Goal: Information Seeking & Learning: Check status

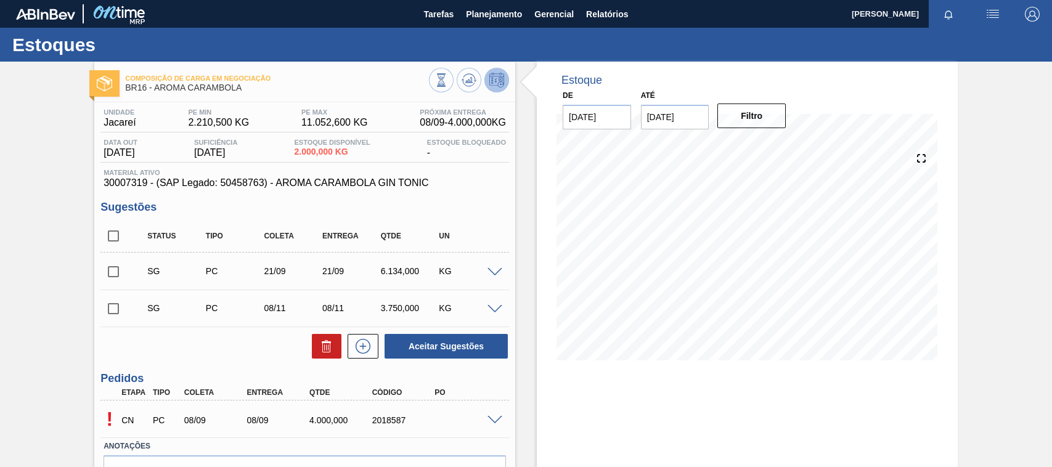
click at [487, 25] on button "Planejamento" at bounding box center [494, 14] width 68 height 28
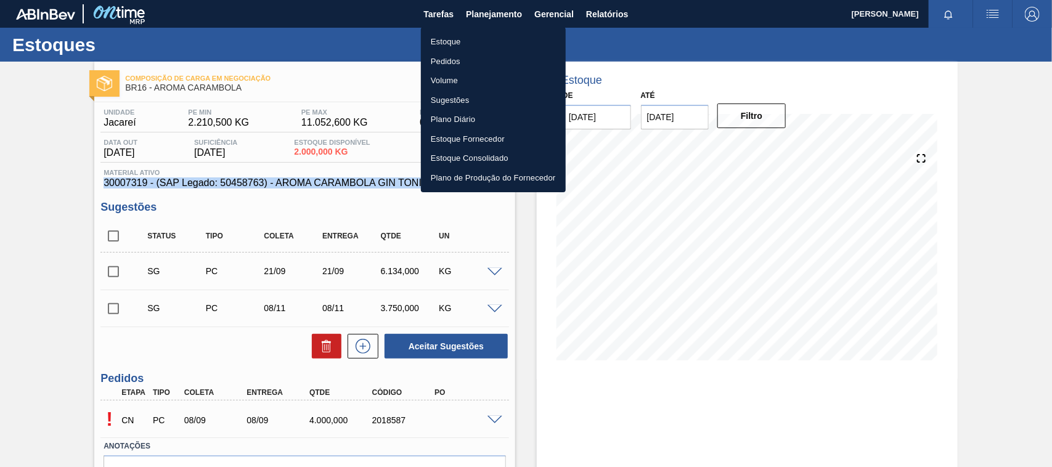
click at [450, 38] on li "Estoque" at bounding box center [493, 42] width 145 height 20
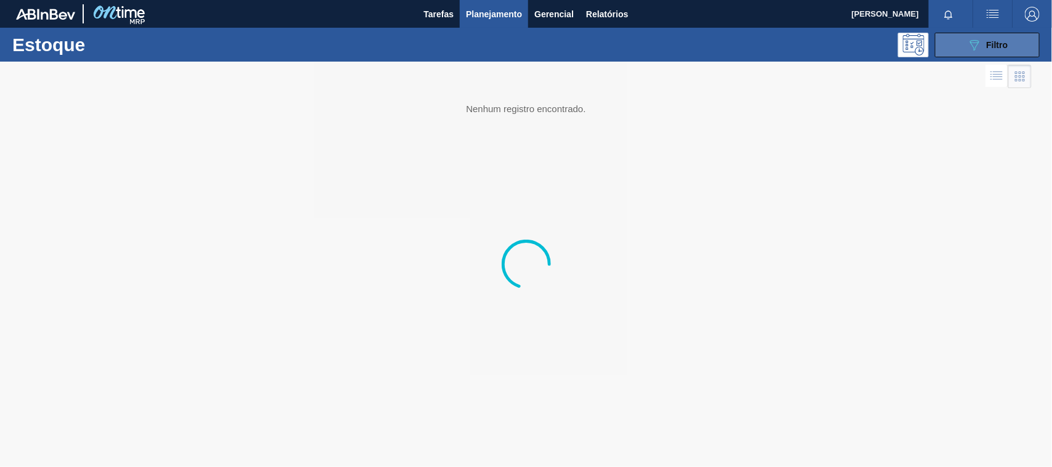
click at [995, 39] on div "089F7B8B-B2A5-4AFE-B5C0-19BA573D28AC Filtro" at bounding box center [987, 45] width 41 height 15
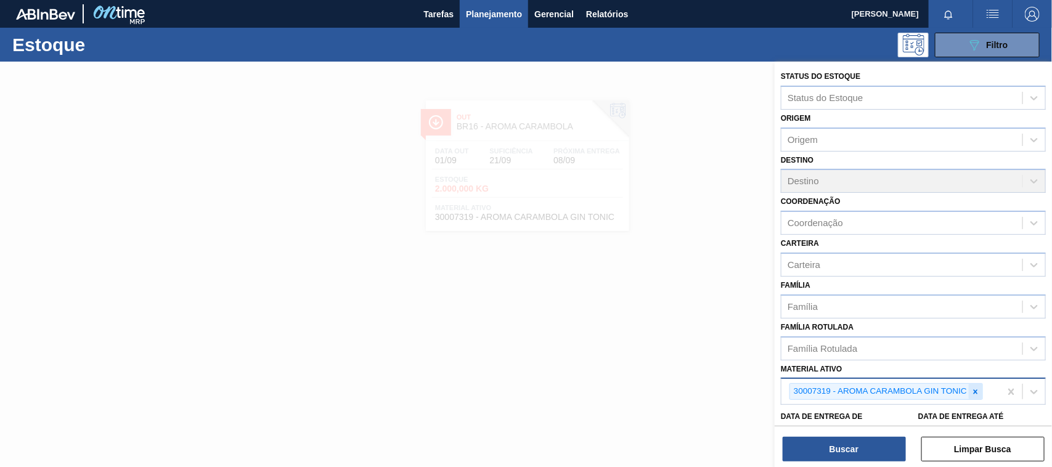
click at [974, 392] on icon at bounding box center [975, 392] width 9 height 9
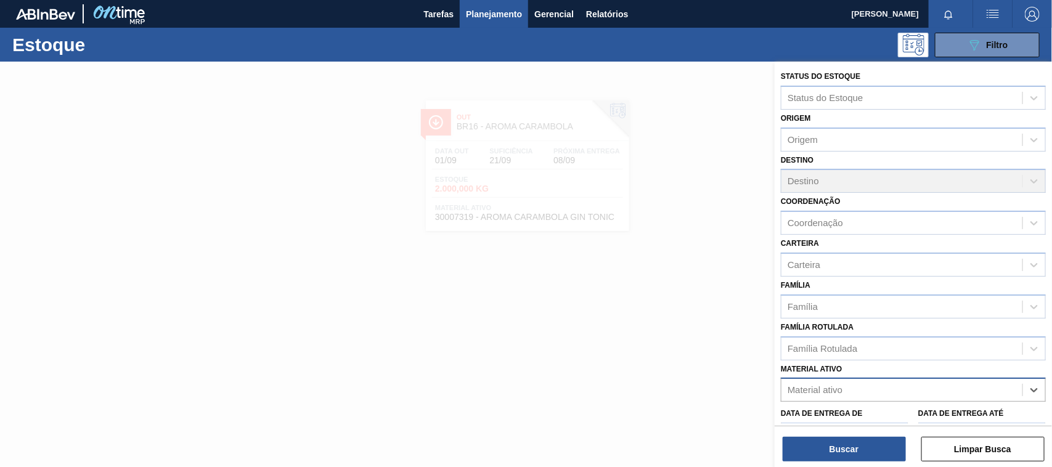
paste ativo "30003188"
type ativo "30003188"
click at [841, 407] on div "30003188 - TAMPA AL.CDL;PRATEADA;LATA-AUTOMATICA;" at bounding box center [913, 421] width 265 height 28
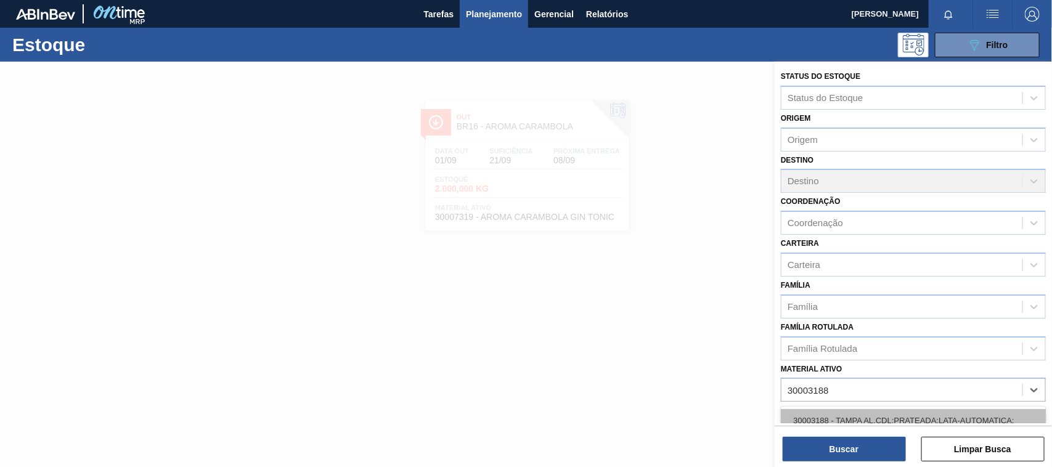
click at [843, 413] on div "30003188 - TAMPA AL.CDL;PRATEADA;LATA-AUTOMATICA;" at bounding box center [913, 420] width 265 height 23
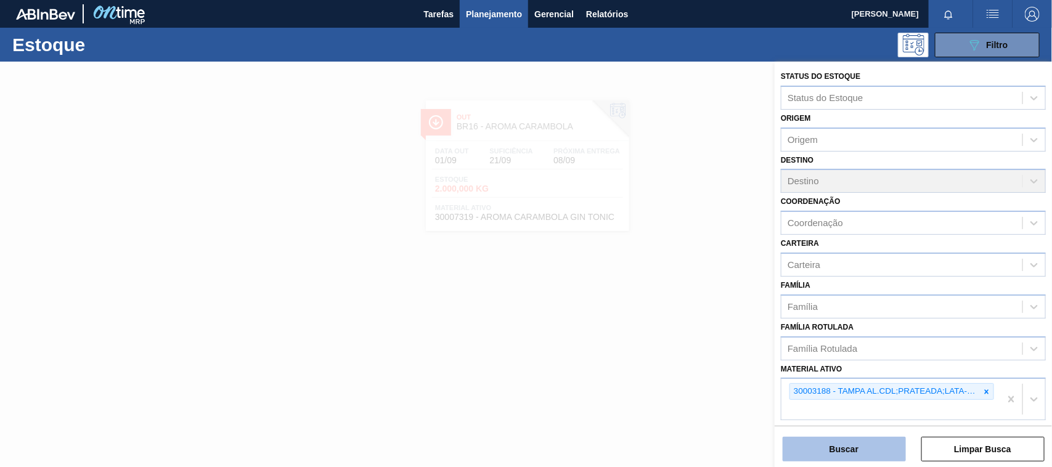
click at [839, 449] on button "Buscar" at bounding box center [843, 449] width 123 height 25
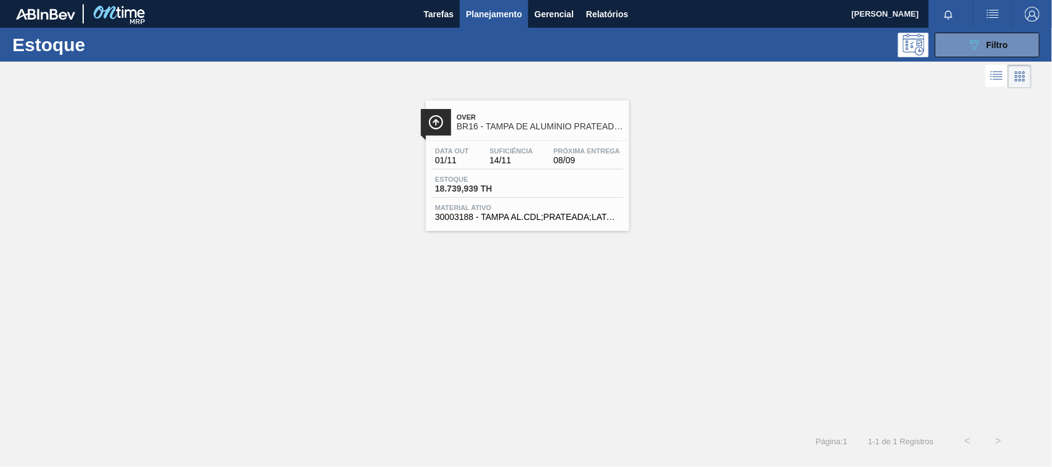
click at [516, 192] on span "18.739,939 TH" at bounding box center [478, 188] width 86 height 9
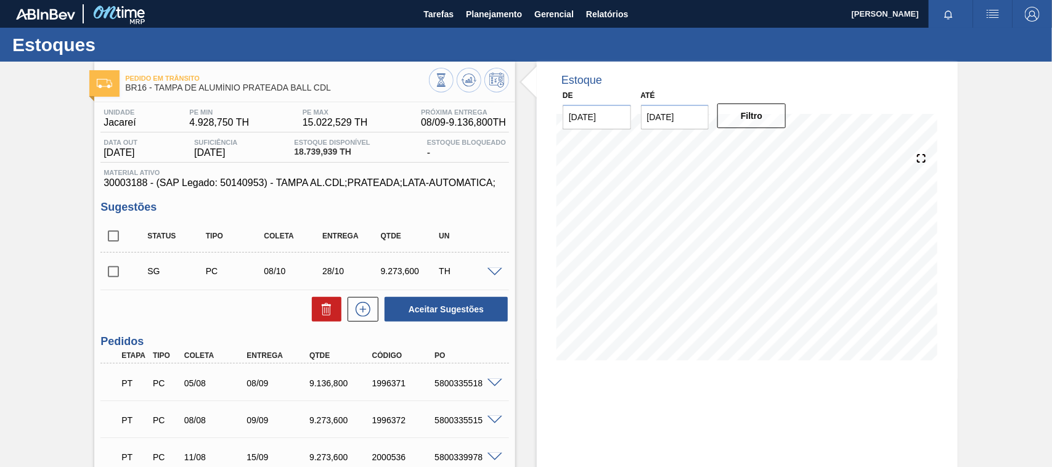
scroll to position [77, 0]
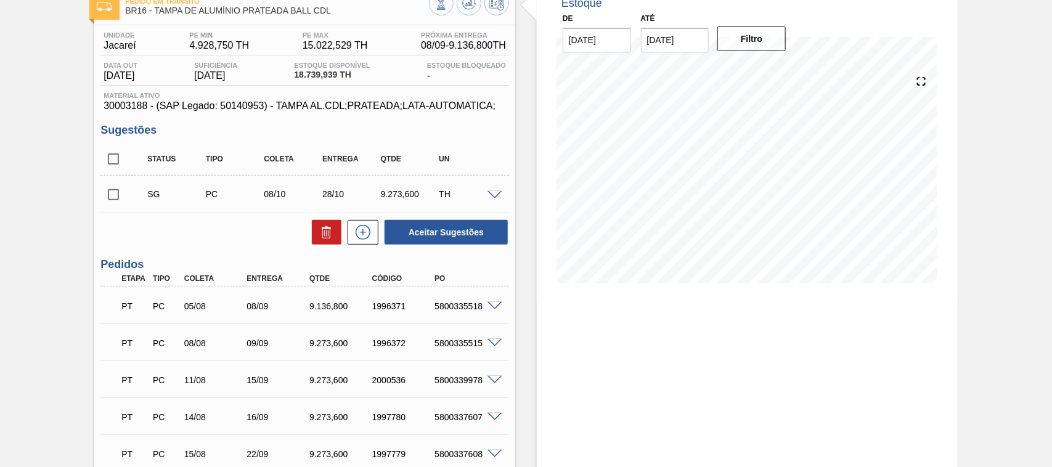
click at [457, 309] on div "5800335518" at bounding box center [466, 306] width 70 height 10
copy div "5800335518"
click at [500, 313] on div "PT PC 05/08 08/09 9.136,800 1996371 5800335518" at bounding box center [304, 305] width 408 height 31
click at [500, 310] on span at bounding box center [494, 306] width 15 height 9
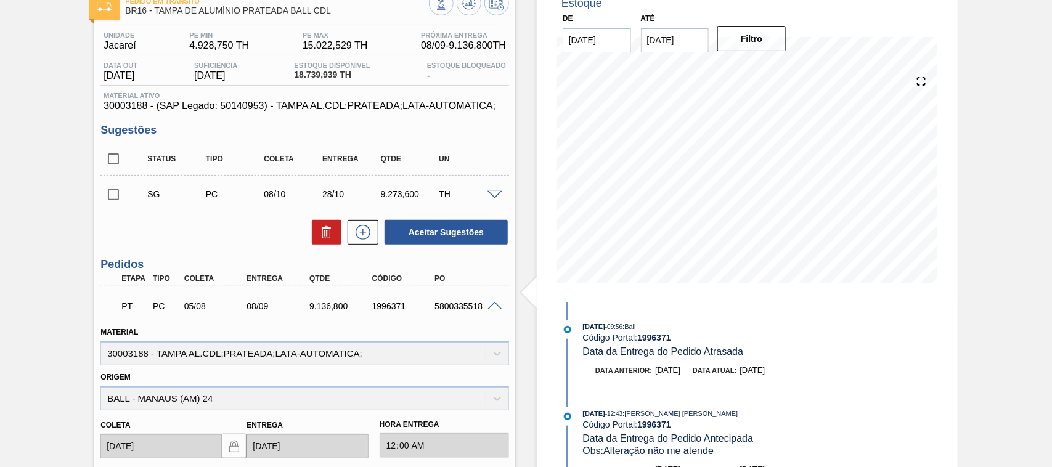
click at [490, 308] on span at bounding box center [494, 306] width 15 height 9
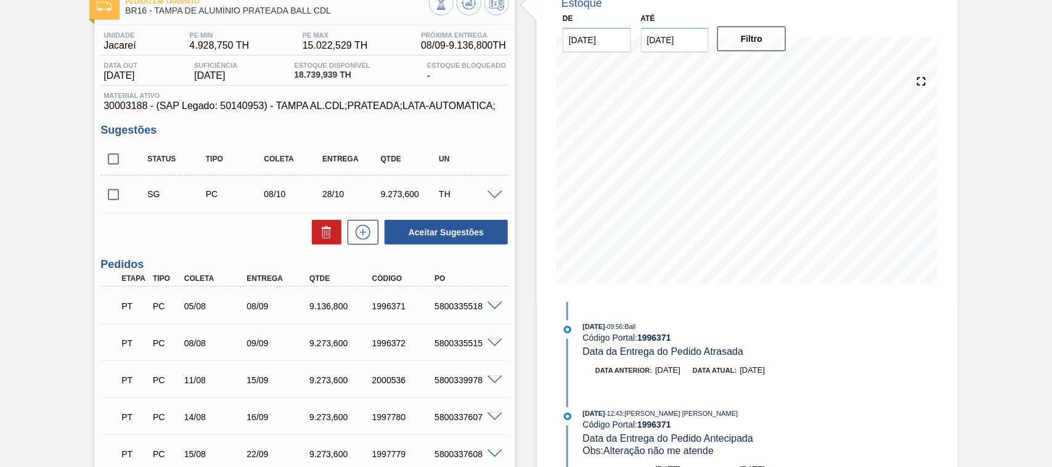
click at [265, 342] on div "09/09" at bounding box center [278, 343] width 70 height 10
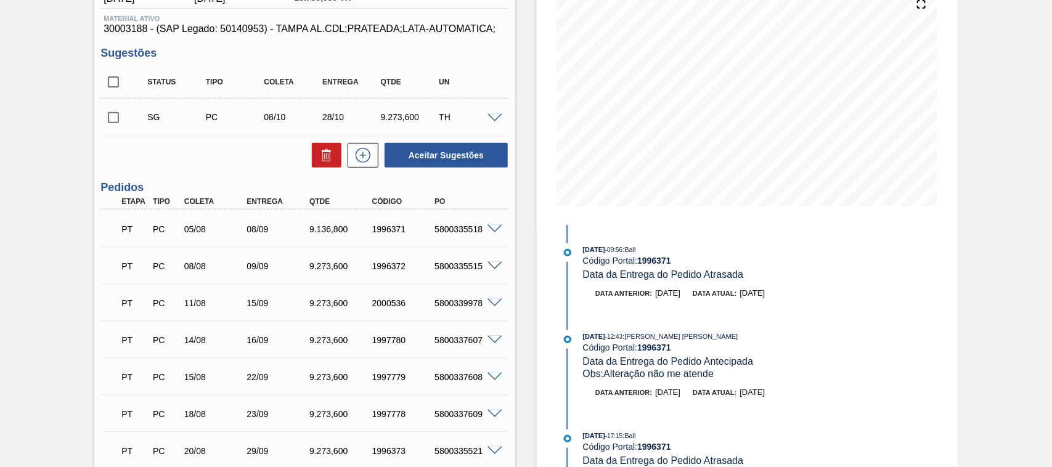
click at [373, 360] on div "PT PC 15/08 22/09 9.273,600 1997779 5800337608 Material 30003188 - TAMPA AL.CDL…" at bounding box center [304, 375] width 408 height 37
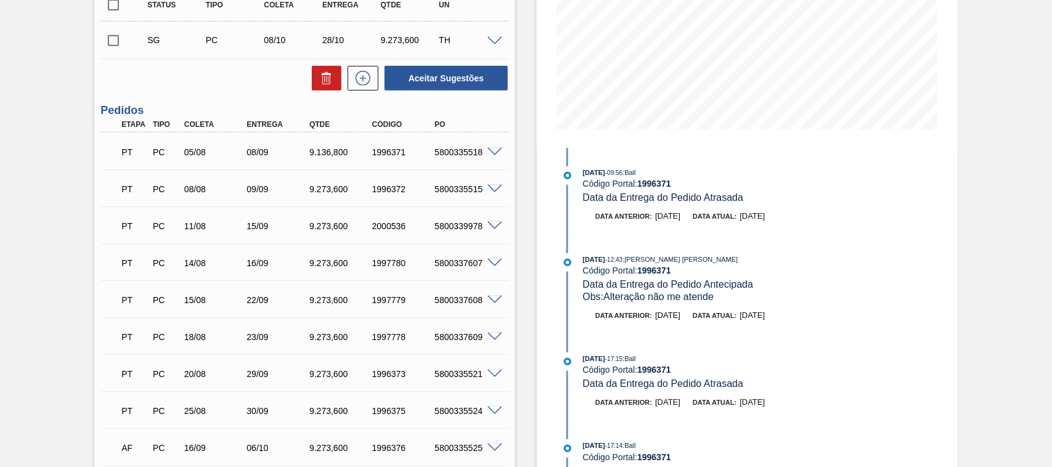
scroll to position [308, 0]
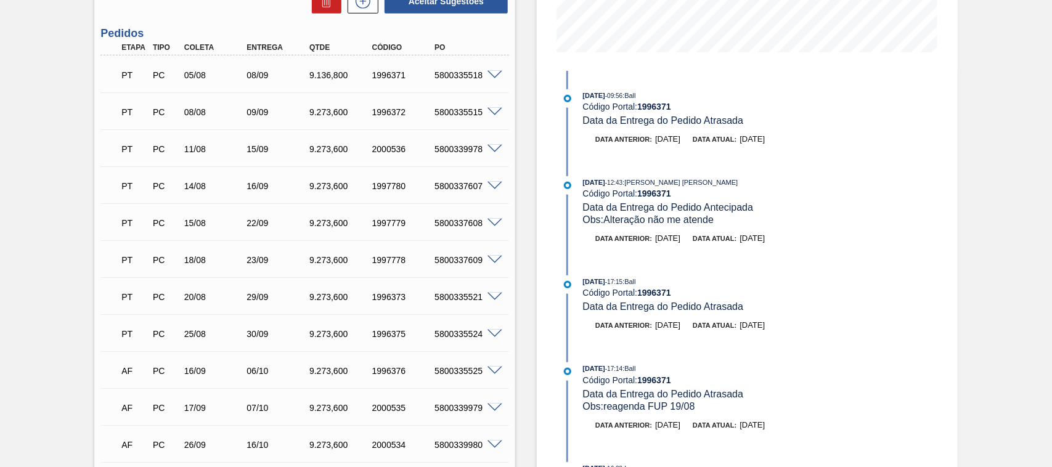
click at [498, 177] on div "PT PC 14/08 16/09 9.273,600 1997780 5800337607" at bounding box center [304, 184] width 408 height 31
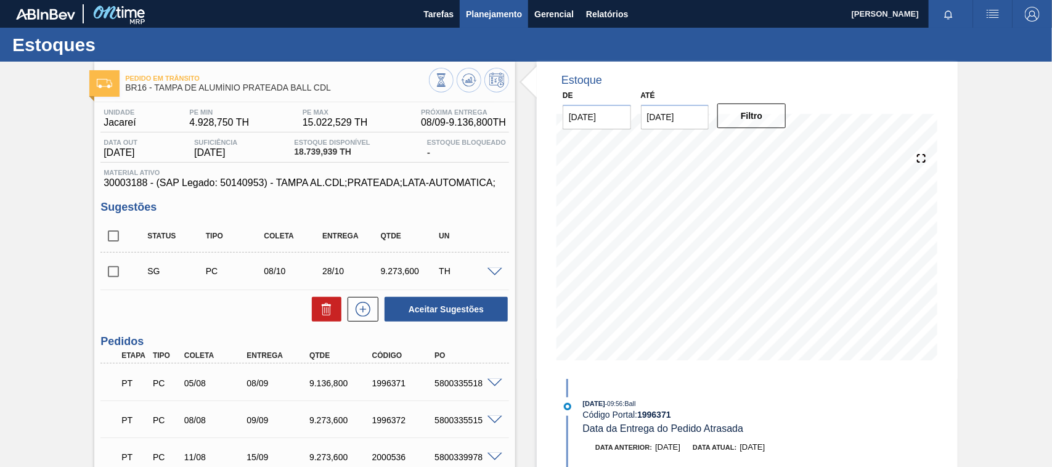
click at [516, 25] on button "Planejamento" at bounding box center [494, 14] width 68 height 28
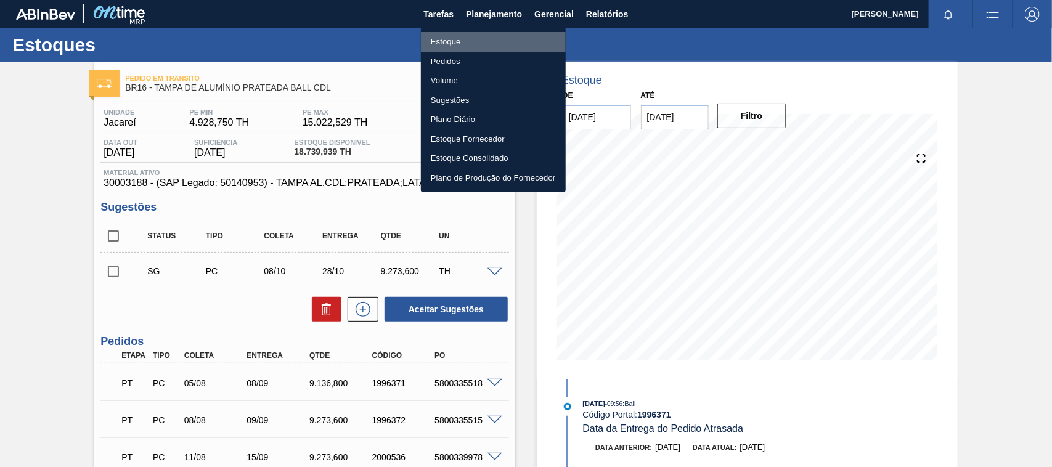
click at [473, 37] on li "Estoque" at bounding box center [493, 42] width 145 height 20
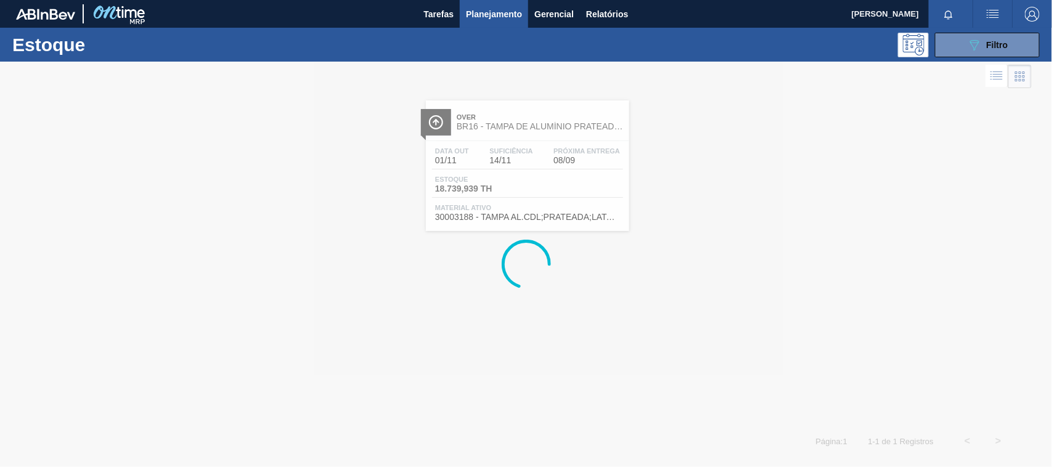
drag, startPoint x: 986, startPoint y: 43, endPoint x: 985, endPoint y: 108, distance: 64.7
click at [986, 44] on span "Filtro" at bounding box center [997, 45] width 22 height 10
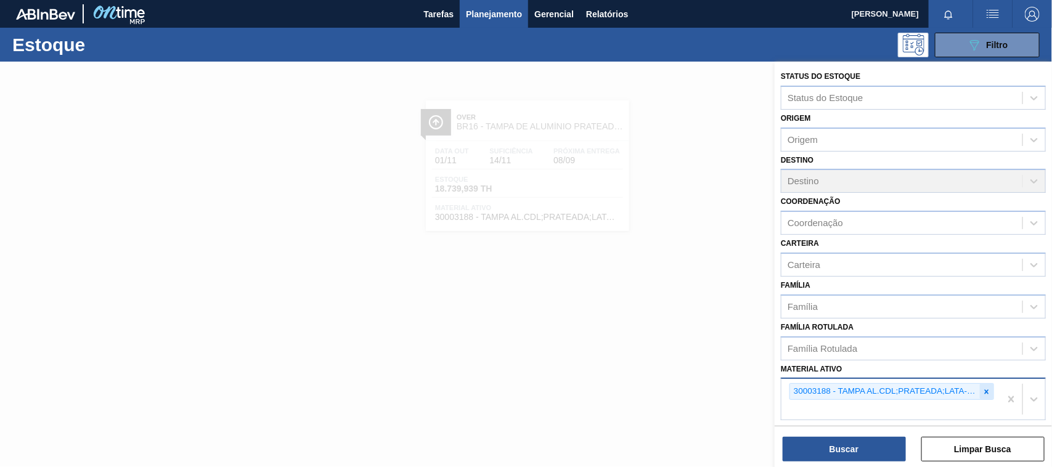
click at [989, 388] on icon at bounding box center [986, 392] width 9 height 9
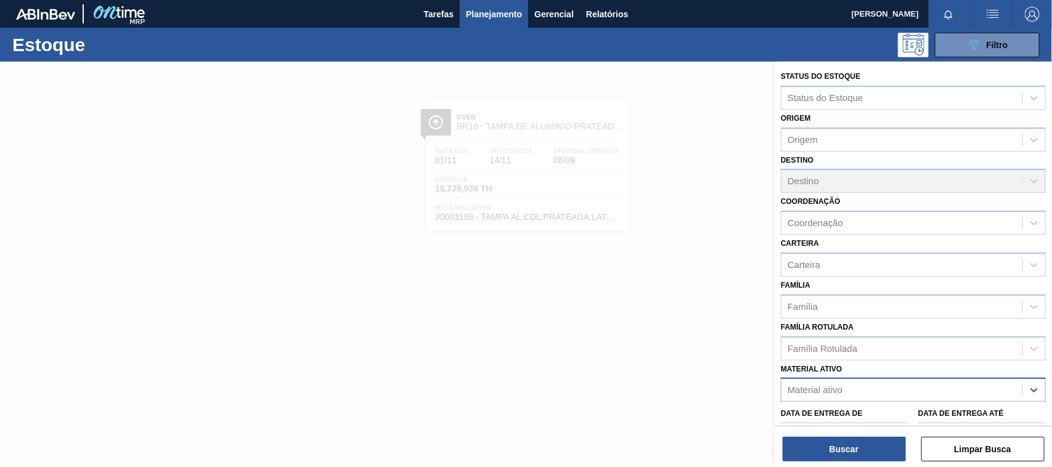
paste ativo "30002948"
type ativo "30002948"
click at [849, 411] on div "30002948 - [GEOGRAPHIC_DATA]. CROWN; PRATA; ISE" at bounding box center [913, 420] width 265 height 23
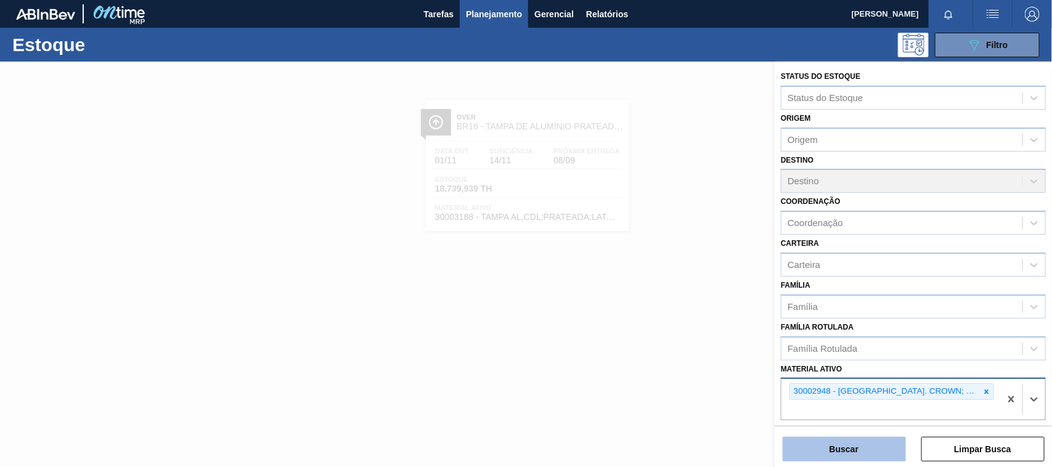
click at [861, 450] on button "Buscar" at bounding box center [843, 449] width 123 height 25
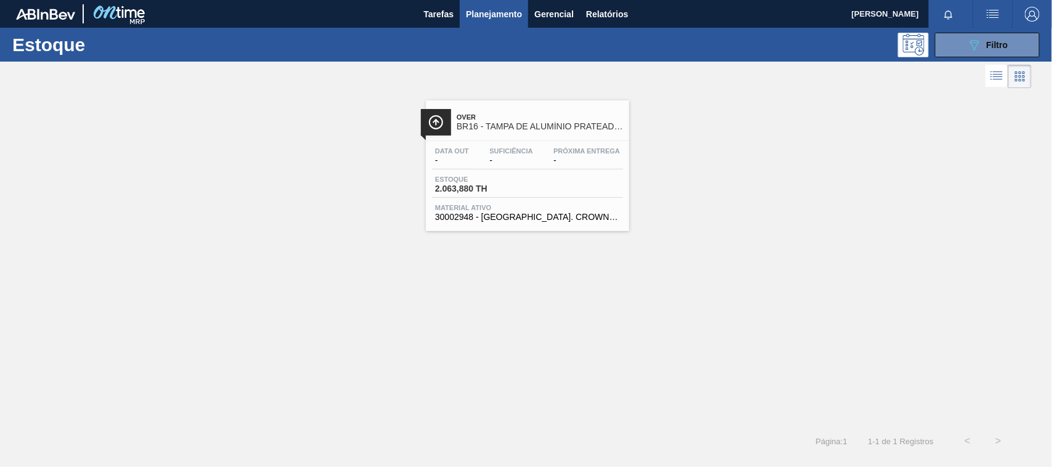
click at [537, 173] on div "Data out - Suficiência - Próxima Entrega - Estoque 2.063,880 TH Material ativo …" at bounding box center [527, 183] width 203 height 84
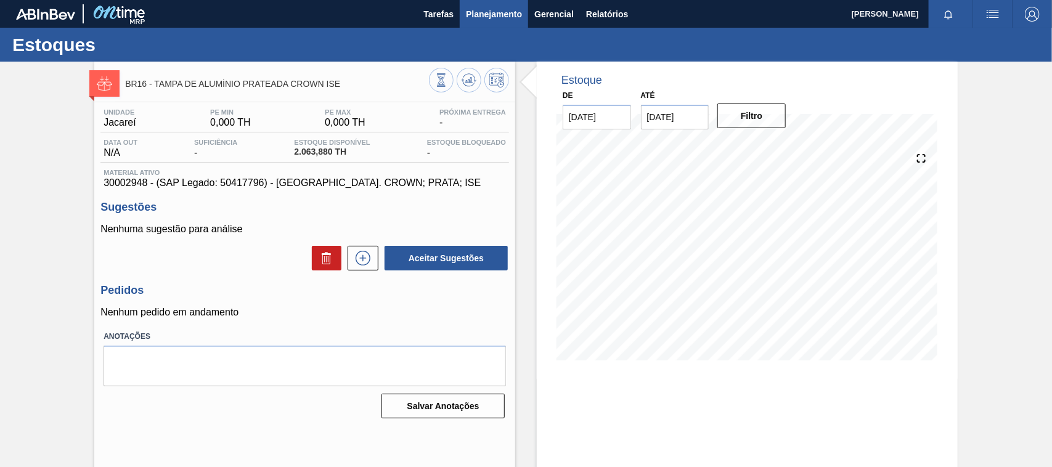
click at [497, 7] on span "Planejamento" at bounding box center [494, 14] width 56 height 15
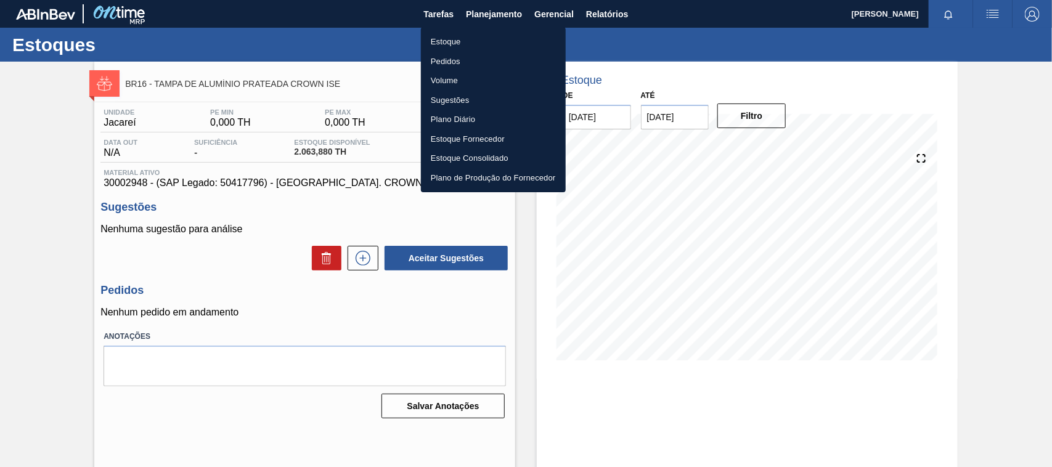
click at [468, 41] on li "Estoque" at bounding box center [493, 42] width 145 height 20
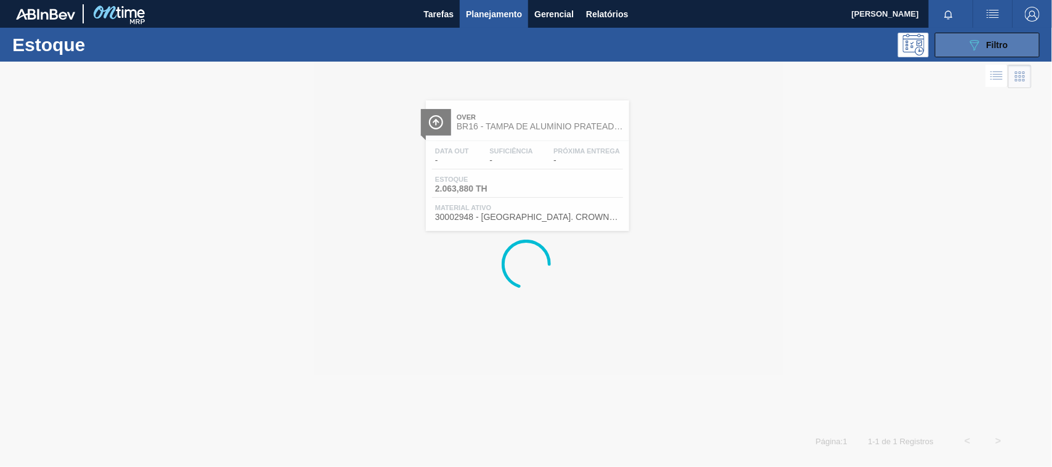
click at [989, 45] on span "Filtro" at bounding box center [997, 45] width 22 height 10
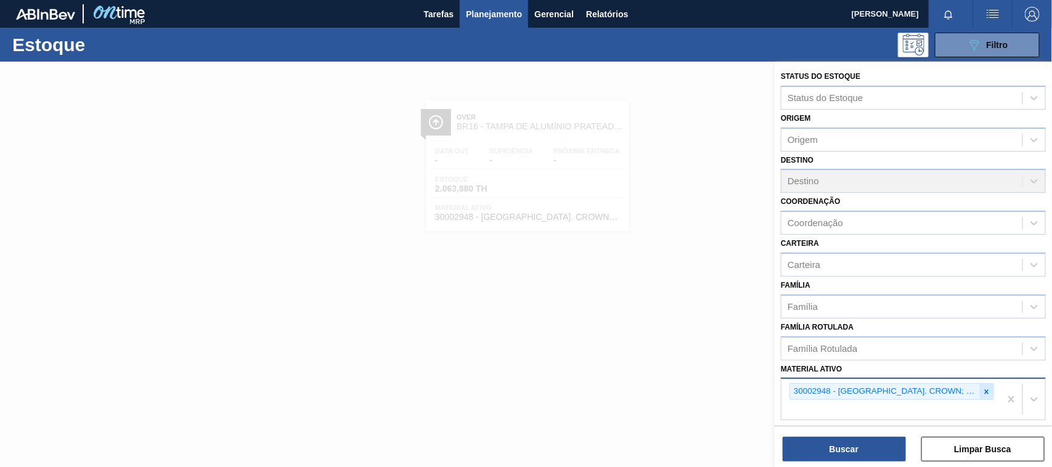
click at [980, 391] on div at bounding box center [987, 391] width 14 height 15
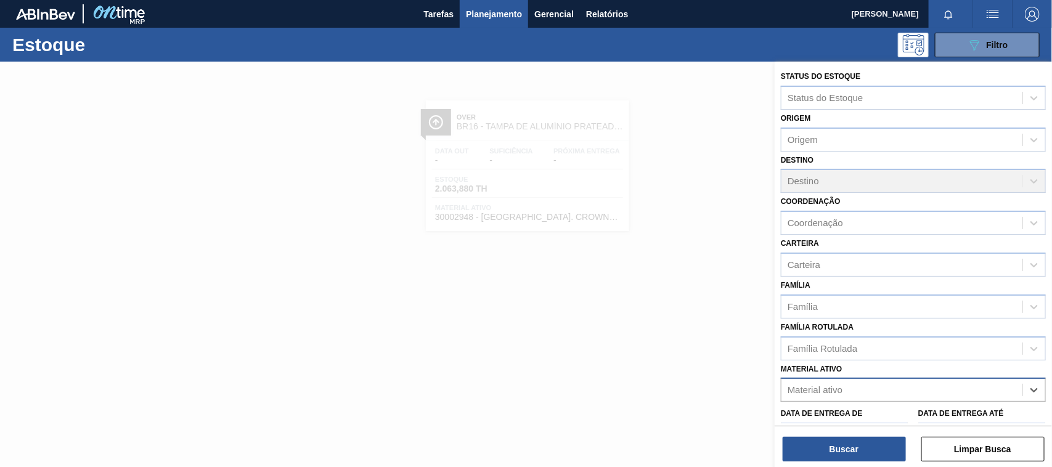
paste ativo "19/9 10/9 ENTREGA PROGRAMADA NO PORTAL Confirmar entrega do pedido: 5800311921 …"
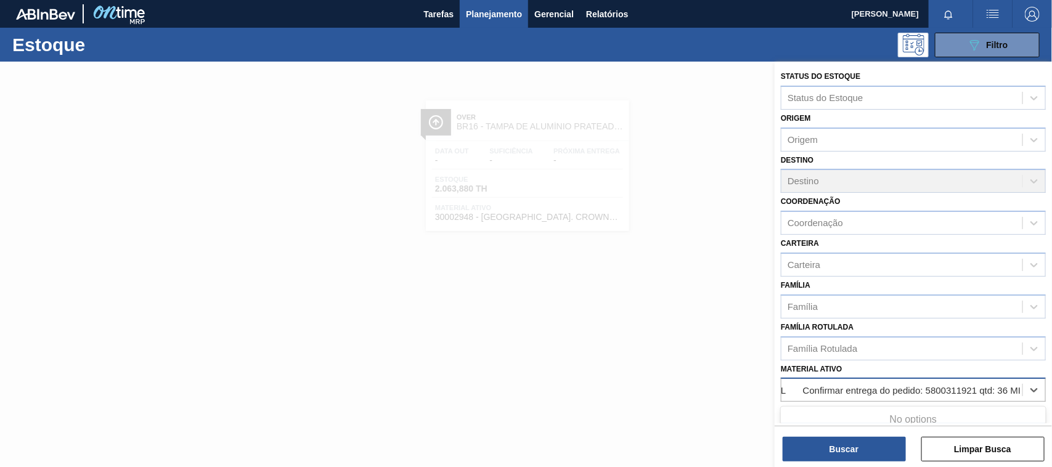
type ativo "19/9 10/9 ENTREGA PROGRAMADA NO PORTAL Confirmar entrega do pedido: 5800311921 …"
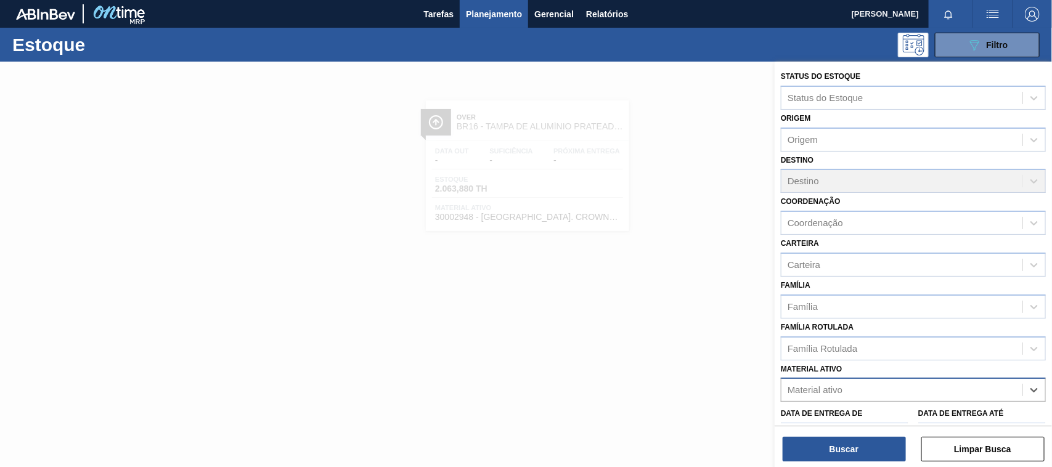
scroll to position [0, 0]
click at [839, 385] on div "Material ativo" at bounding box center [814, 390] width 55 height 10
paste ativo "30017830"
type ativo "30017830"
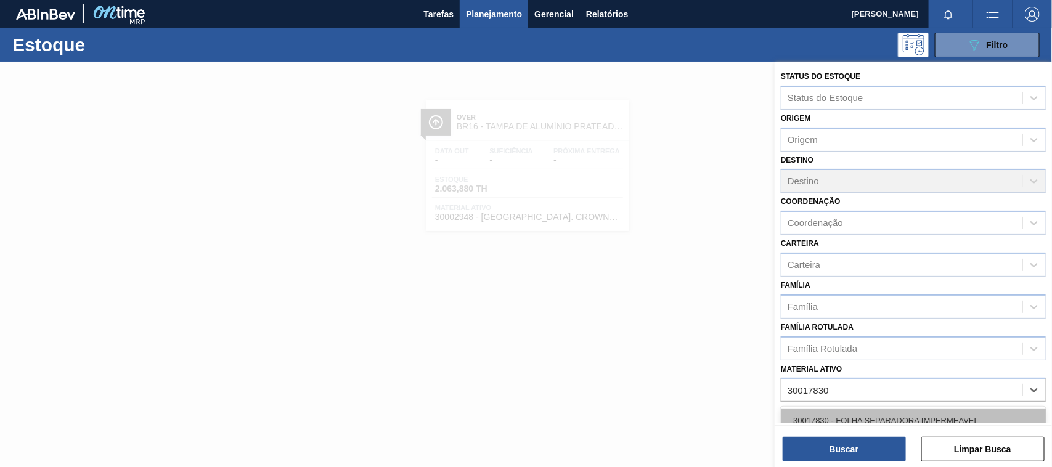
click at [848, 418] on div "30017830 - FOLHA SEPARADORA IMPERMEAVEL" at bounding box center [913, 420] width 265 height 23
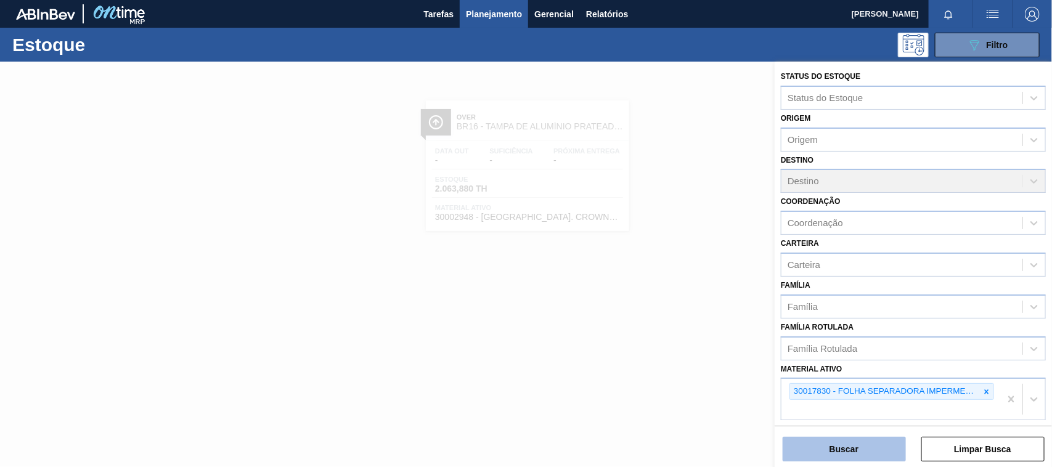
click at [850, 444] on button "Buscar" at bounding box center [843, 449] width 123 height 25
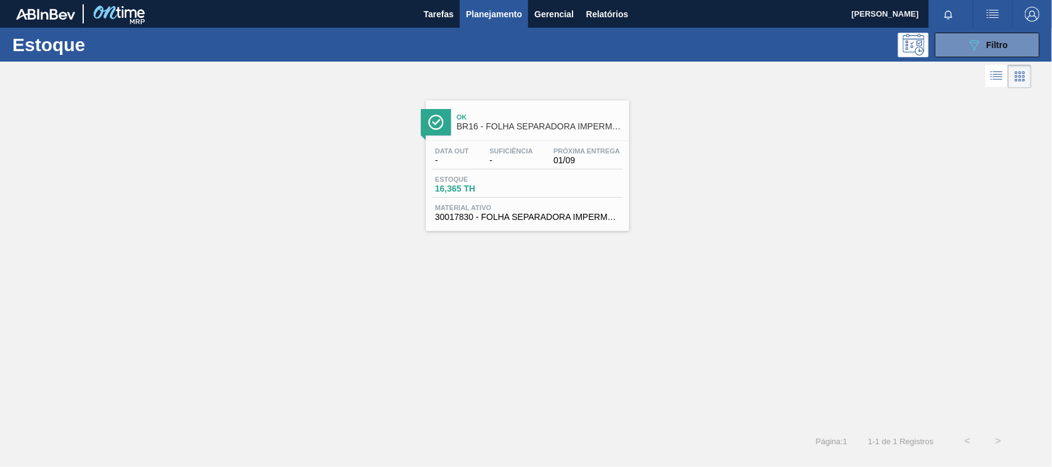
click at [540, 158] on div "Data out - Suficiência - Próxima Entrega 01/09" at bounding box center [527, 158] width 191 height 22
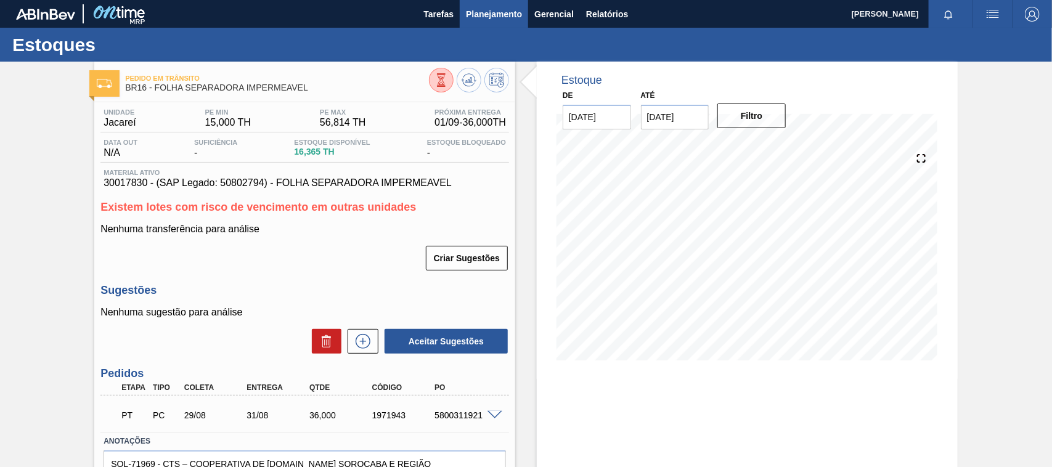
click at [492, 10] on span "Planejamento" at bounding box center [494, 14] width 56 height 15
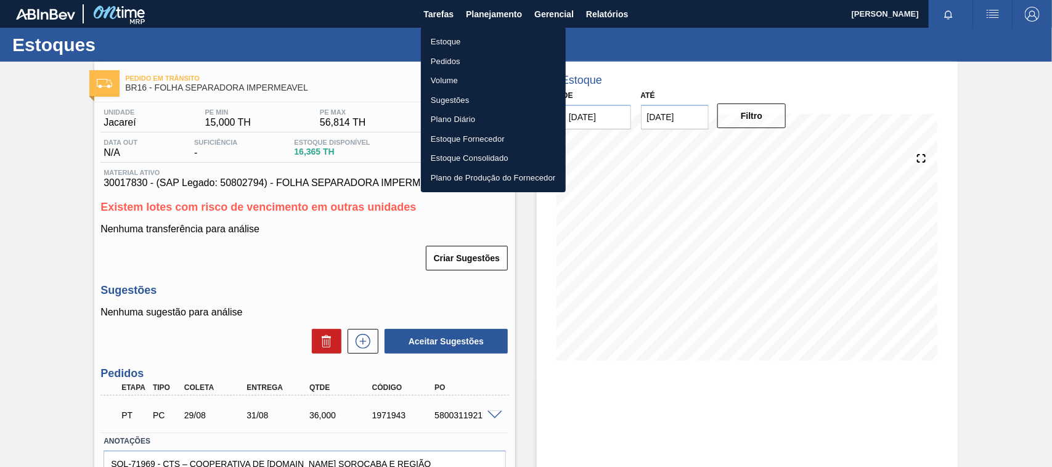
click at [442, 41] on li "Estoque" at bounding box center [493, 42] width 145 height 20
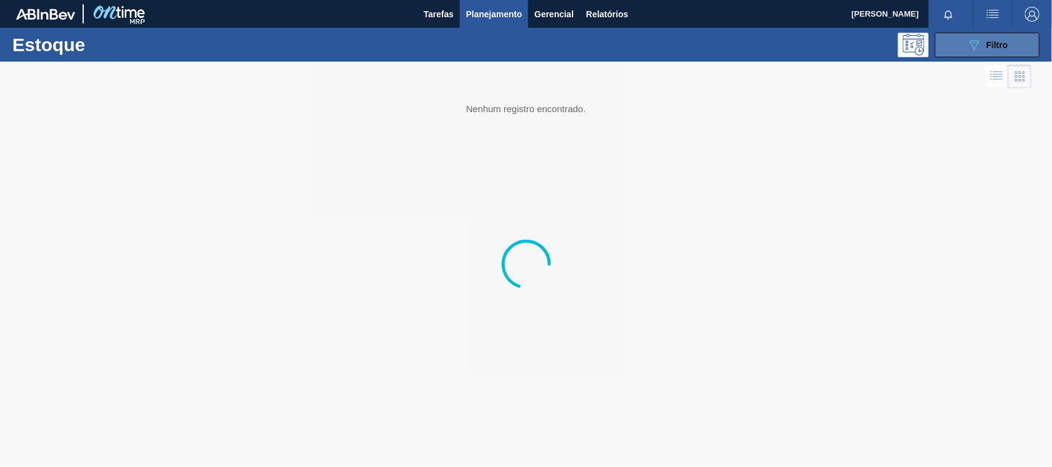
click at [959, 52] on button "089F7B8B-B2A5-4AFE-B5C0-19BA573D28AC Filtro" at bounding box center [987, 45] width 105 height 25
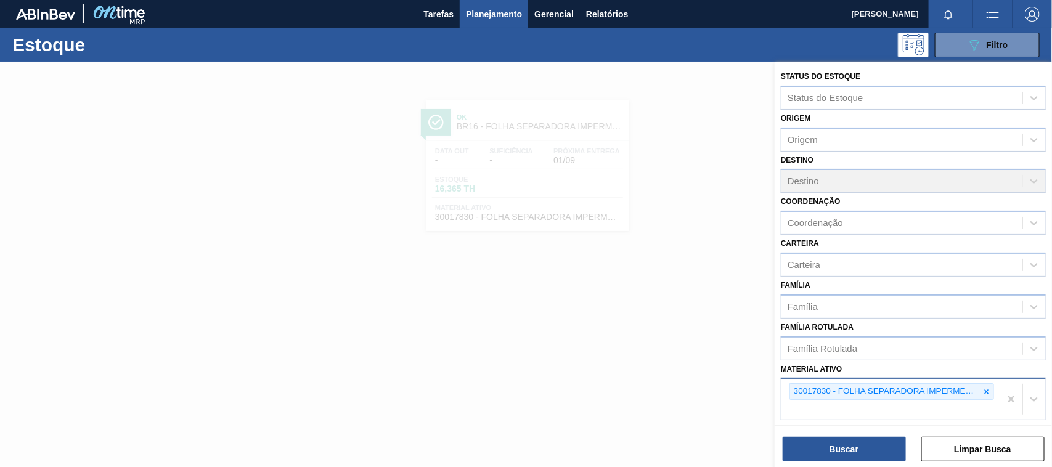
click at [983, 389] on icon at bounding box center [986, 392] width 9 height 9
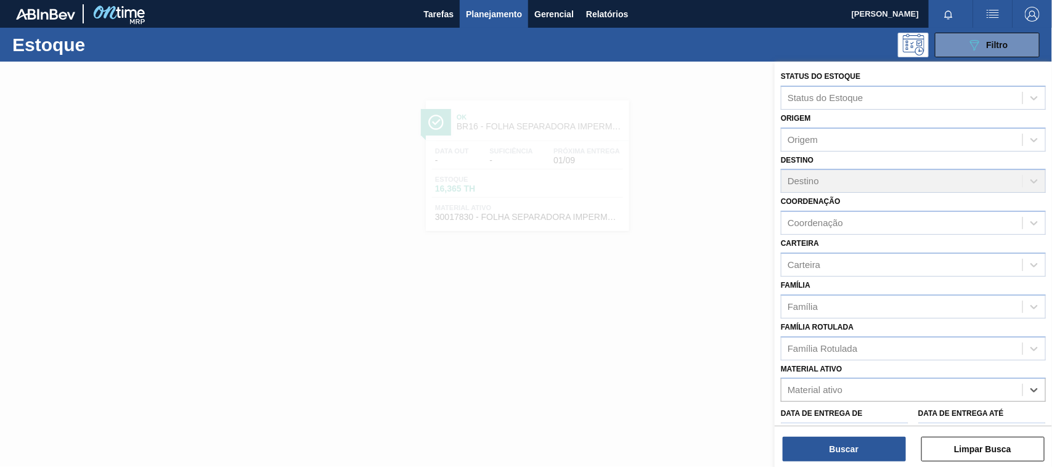
paste ativo "30034746"
type ativo "30034746"
click at [888, 412] on div "30034746 - ROLHA MET TO BEATS GREEN MIX" at bounding box center [913, 420] width 265 height 23
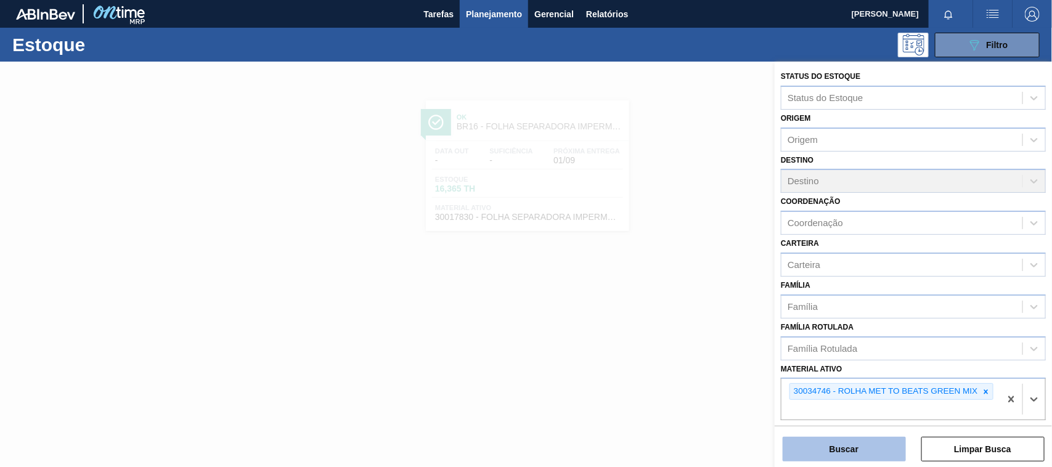
click at [861, 444] on button "Buscar" at bounding box center [843, 449] width 123 height 25
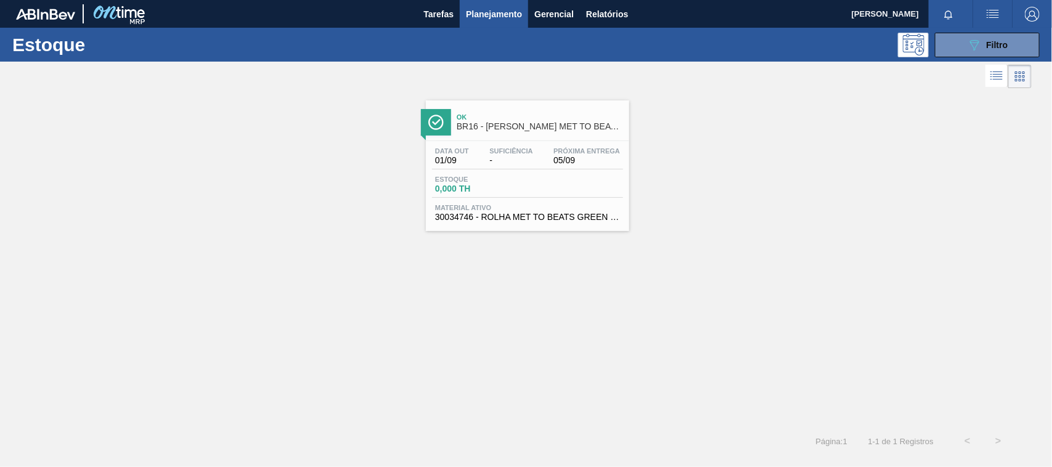
click at [549, 191] on div "Estoque 0,000 TH" at bounding box center [527, 187] width 191 height 22
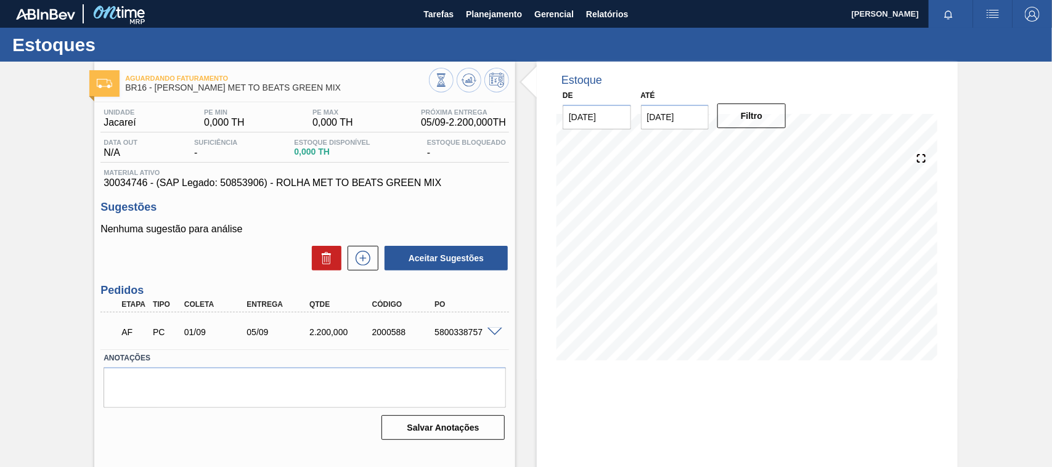
click at [452, 330] on div "5800338757" at bounding box center [466, 332] width 70 height 10
copy div "5800338757"
click at [485, 10] on span "Planejamento" at bounding box center [494, 14] width 56 height 15
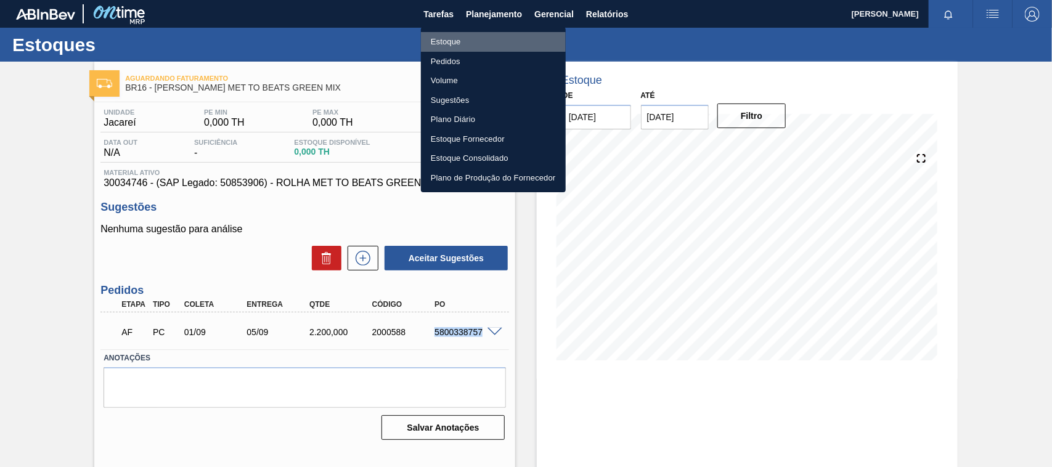
click at [467, 32] on li "Estoque" at bounding box center [493, 42] width 145 height 20
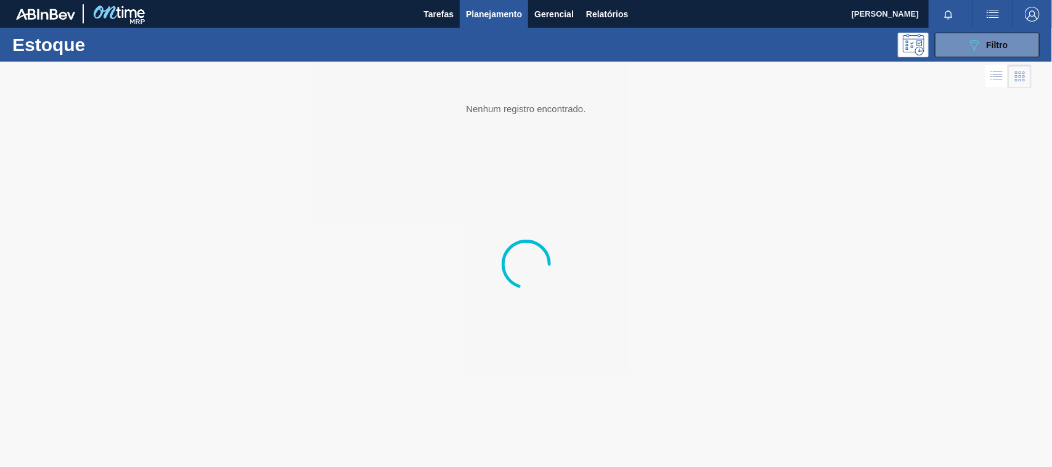
drag, startPoint x: 948, startPoint y: 51, endPoint x: 949, endPoint y: 96, distance: 44.4
click at [948, 51] on button "089F7B8B-B2A5-4AFE-B5C0-19BA573D28AC Filtro" at bounding box center [987, 45] width 105 height 25
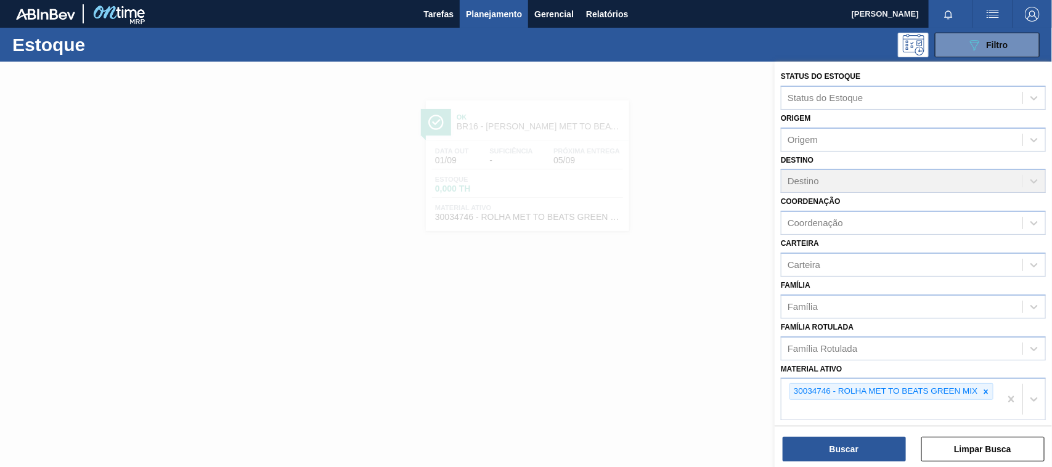
click at [985, 392] on icon at bounding box center [985, 392] width 9 height 9
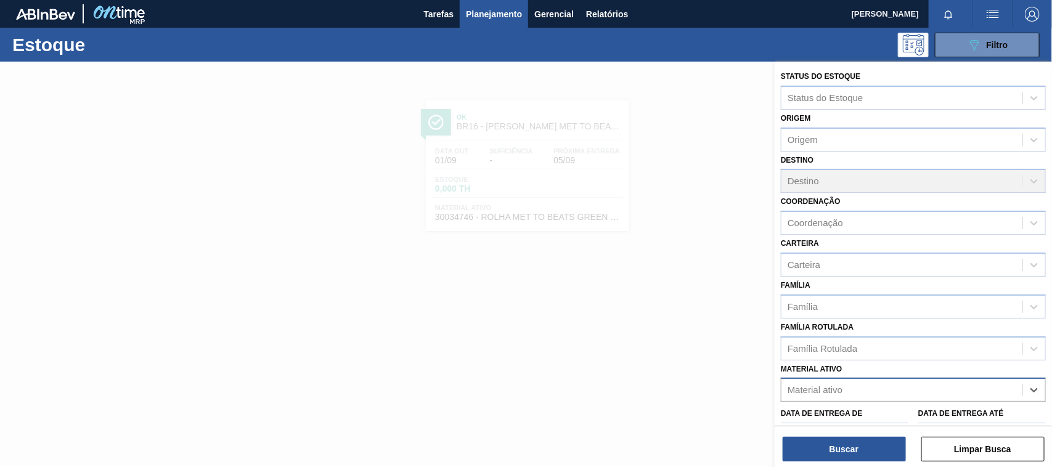
paste ativo "30034749"
type ativo "30034749"
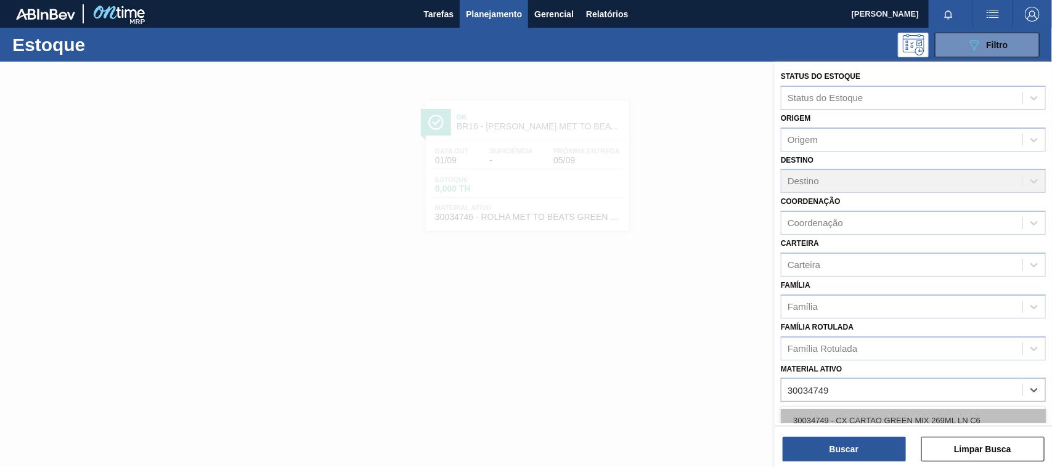
drag, startPoint x: 901, startPoint y: 405, endPoint x: 898, endPoint y: 412, distance: 7.7
click at [900, 407] on div "30034749 - CX CARTAO GREEN MIX 269ML LN C6" at bounding box center [913, 421] width 265 height 28
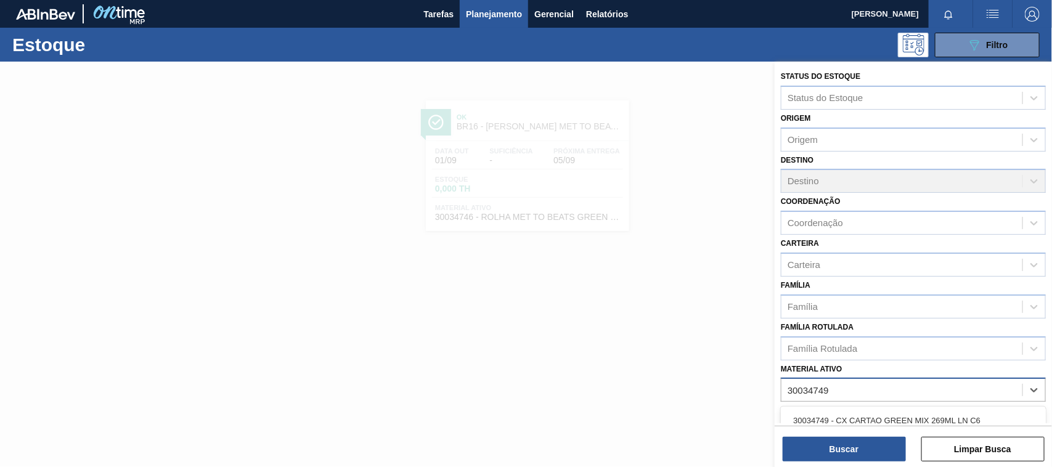
click at [898, 413] on div "30034749 - CX CARTAO GREEN MIX 269ML LN C6" at bounding box center [913, 420] width 265 height 23
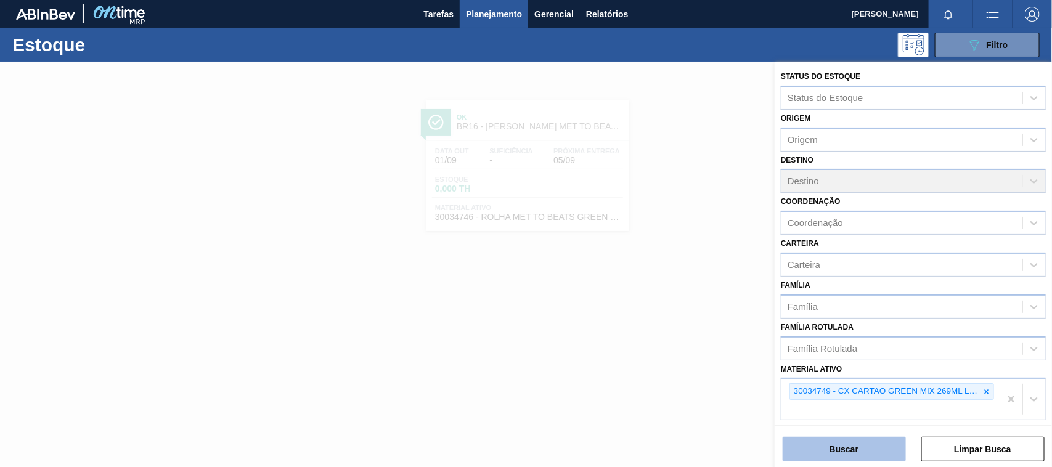
click at [842, 452] on button "Buscar" at bounding box center [843, 449] width 123 height 25
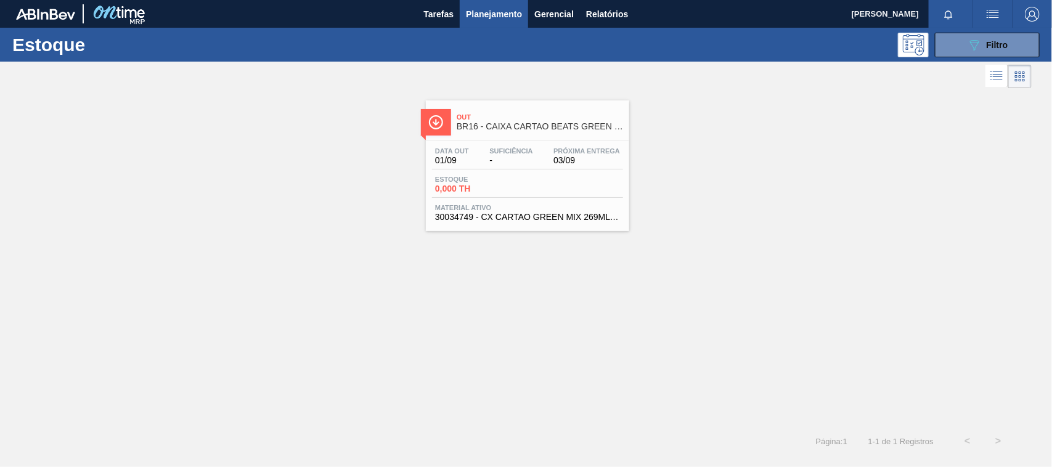
click at [543, 180] on div "Estoque 0,000 TH" at bounding box center [527, 187] width 191 height 22
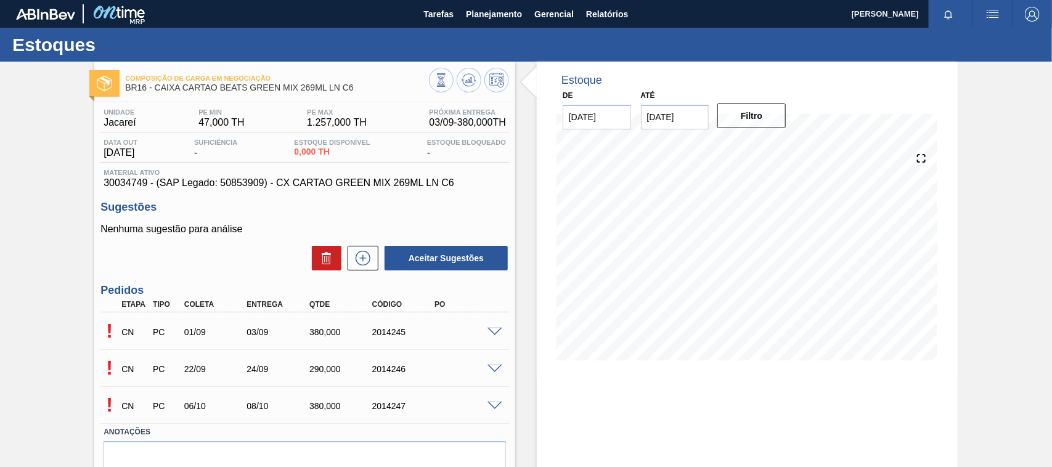
click at [495, 327] on div at bounding box center [496, 331] width 25 height 9
click at [491, 331] on span at bounding box center [494, 332] width 15 height 9
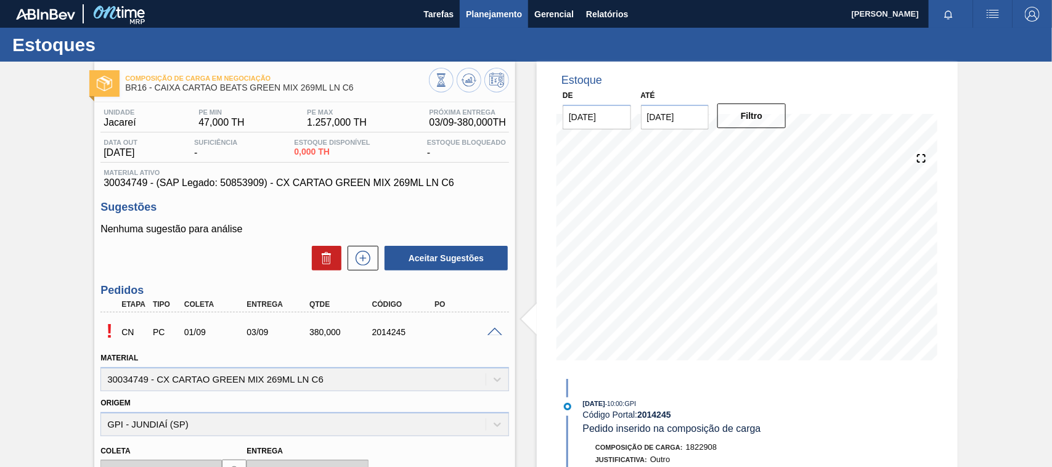
click at [501, 20] on span "Planejamento" at bounding box center [494, 14] width 56 height 15
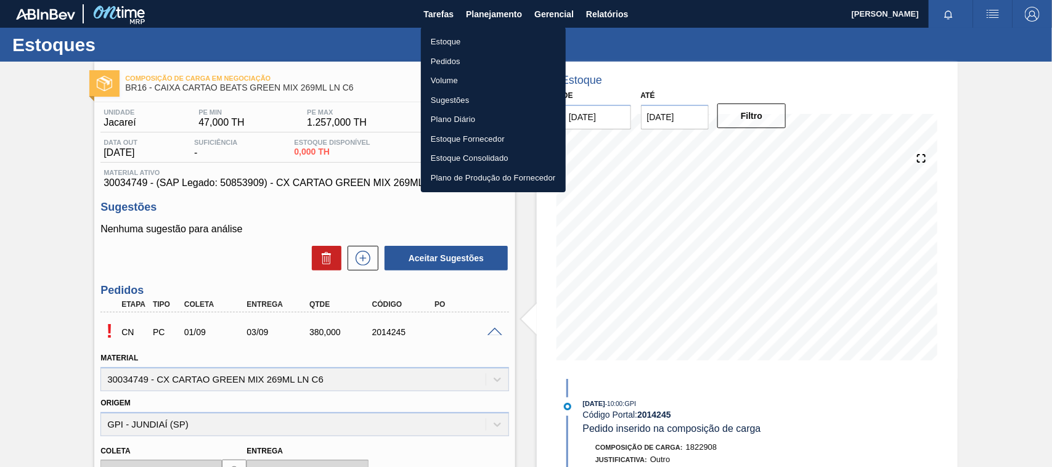
click at [476, 41] on li "Estoque" at bounding box center [493, 42] width 145 height 20
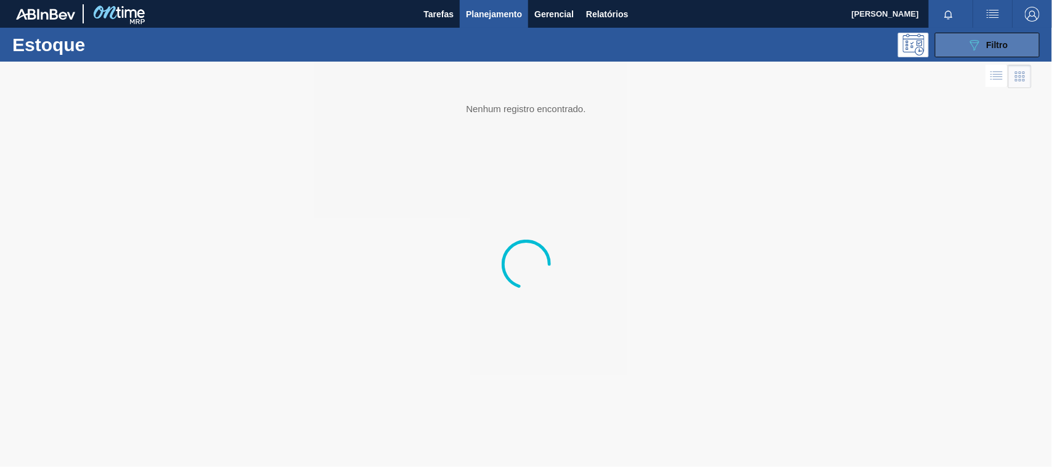
click at [984, 49] on div "089F7B8B-B2A5-4AFE-B5C0-19BA573D28AC Filtro" at bounding box center [987, 45] width 41 height 15
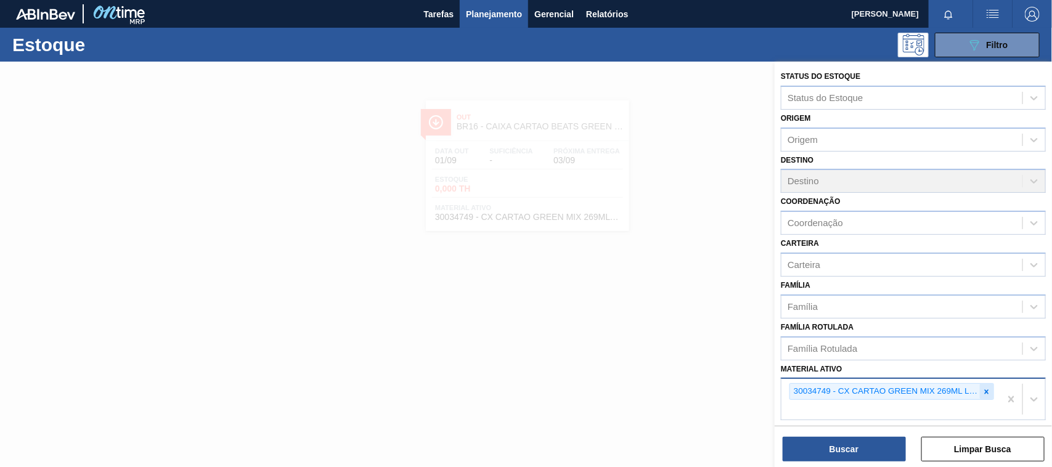
click at [986, 393] on div at bounding box center [987, 391] width 14 height 15
paste ativo "30012105"
type ativo "30012105"
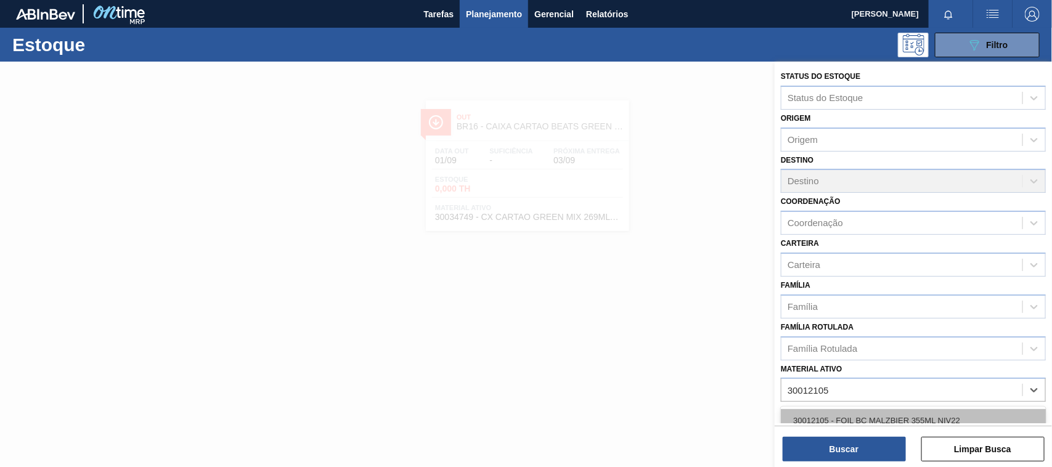
click at [876, 417] on div "30012105 - FOIL BC MALZBIER 355ML NIV22" at bounding box center [913, 420] width 265 height 23
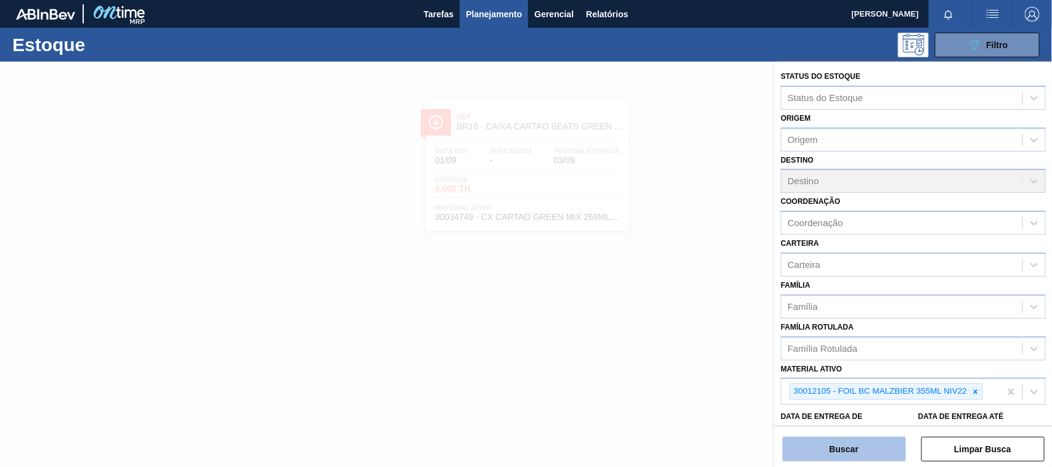
click at [861, 439] on button "Buscar" at bounding box center [843, 449] width 123 height 25
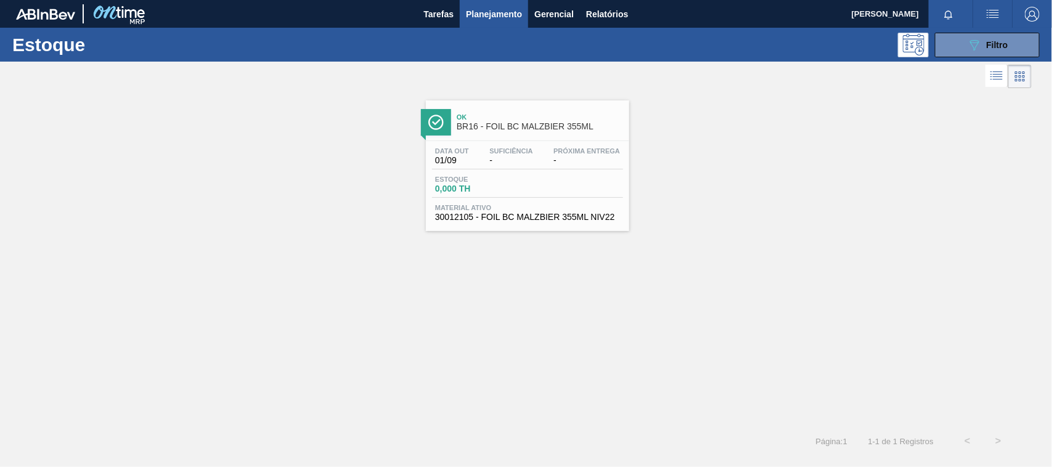
drag, startPoint x: 965, startPoint y: 41, endPoint x: 966, endPoint y: 99, distance: 57.3
click at [965, 41] on button "089F7B8B-B2A5-4AFE-B5C0-19BA573D28AC Filtro" at bounding box center [987, 45] width 105 height 25
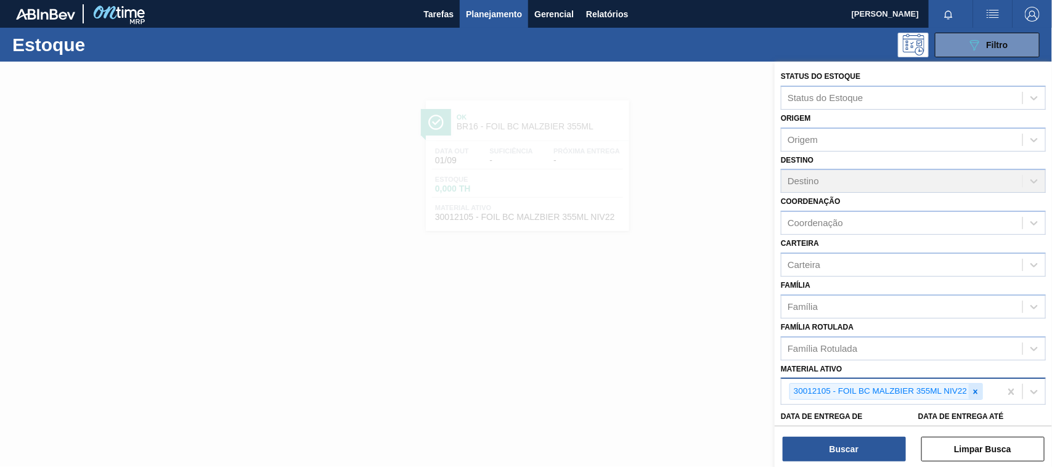
click at [977, 389] on icon at bounding box center [975, 391] width 4 height 4
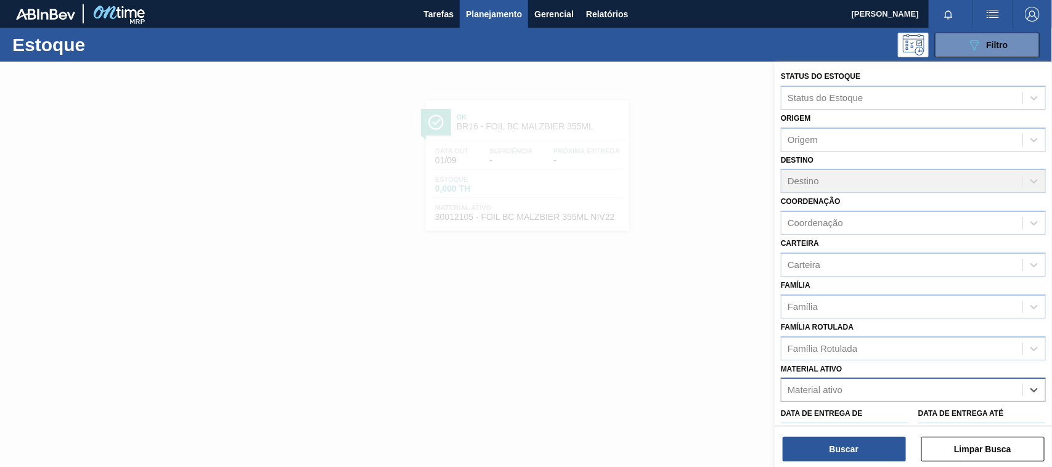
paste ativo "30012785"
type ativo "30012785"
click at [892, 414] on div "30012785 - CX. CART. [PERSON_NAME] 355ML C6 429" at bounding box center [913, 420] width 265 height 23
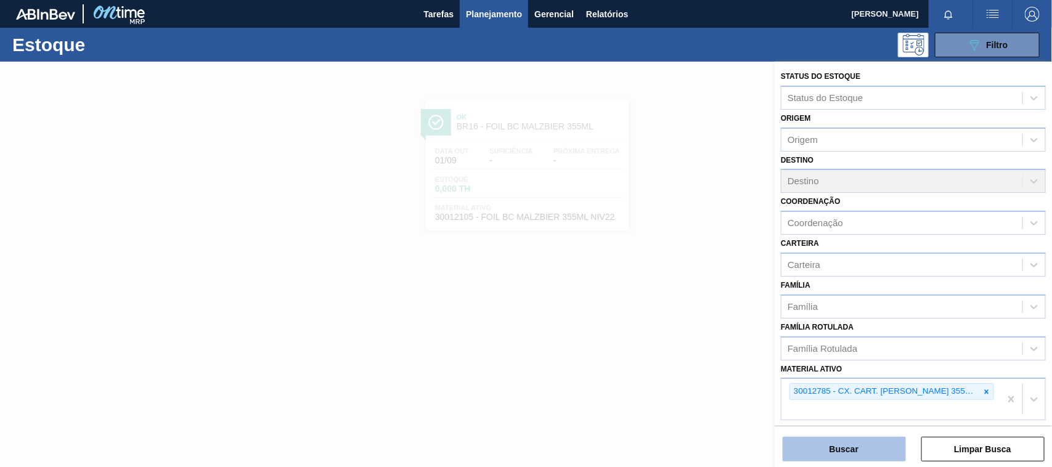
click at [875, 445] on button "Buscar" at bounding box center [843, 449] width 123 height 25
